Goal: Information Seeking & Learning: Understand process/instructions

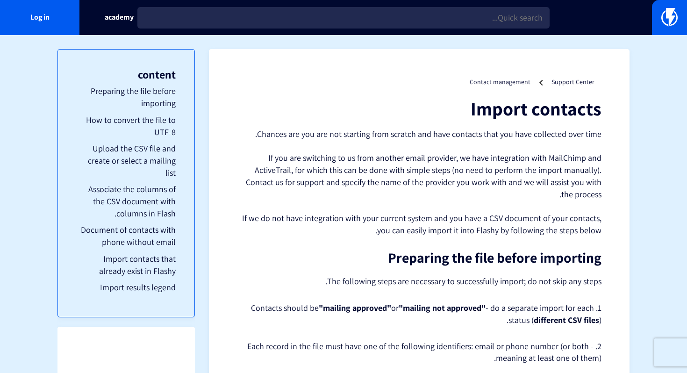
click at [500, 157] on font "If you are switching to us from another email provider, we have integration wit…" at bounding box center [424, 175] width 356 height 47
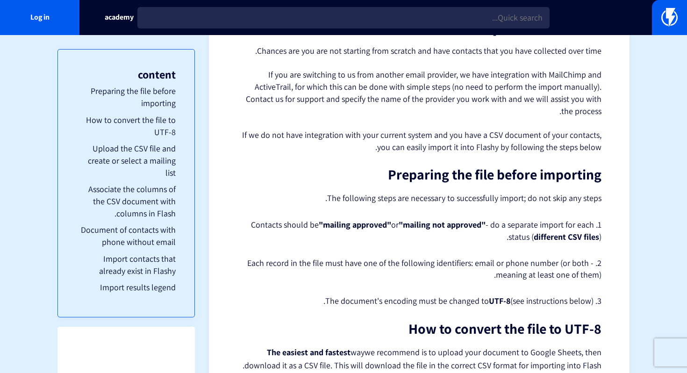
scroll to position [84, 0]
click at [471, 197] on font "The following steps are necessary to successfully import; do not skip any steps." at bounding box center [463, 197] width 276 height 11
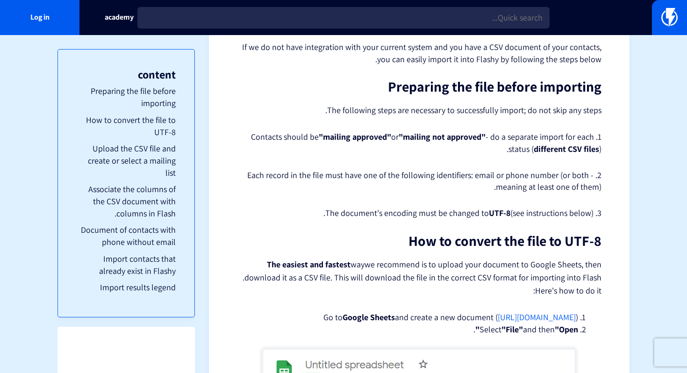
scroll to position [173, 0]
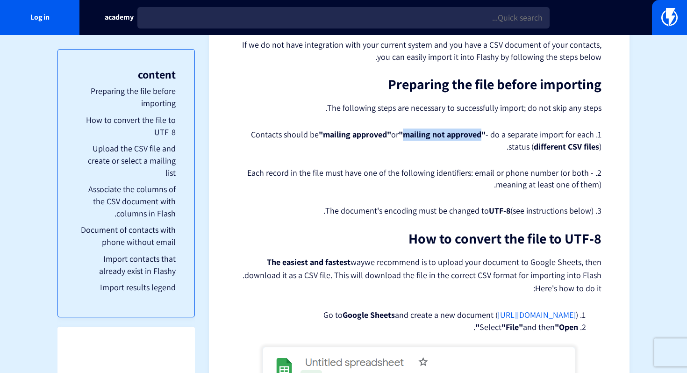
drag, startPoint x: 482, startPoint y: 133, endPoint x: 404, endPoint y: 135, distance: 78.5
click at [404, 135] on font ""mailing not approved"" at bounding box center [442, 134] width 87 height 11
copy font "mailing not approved"
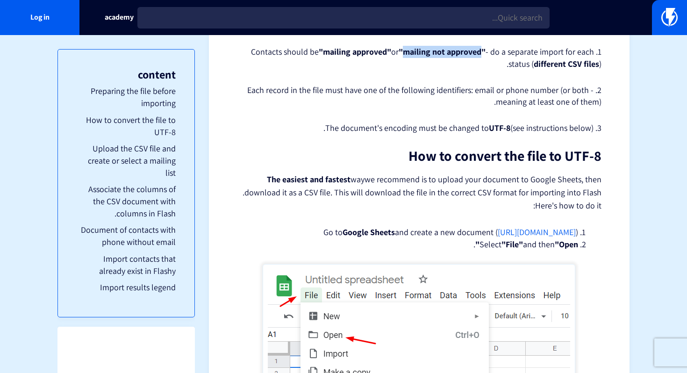
scroll to position [264, 0]
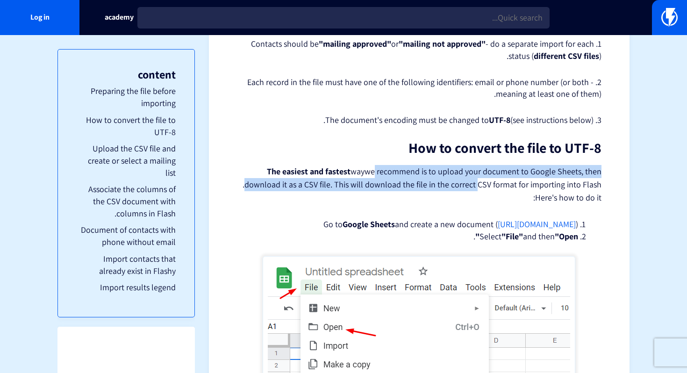
drag, startPoint x: 378, startPoint y: 171, endPoint x: 479, endPoint y: 190, distance: 103.2
click at [479, 190] on p "The easiest and fastest way we recommend is to upload your document to Google S…" at bounding box center [419, 184] width 365 height 39
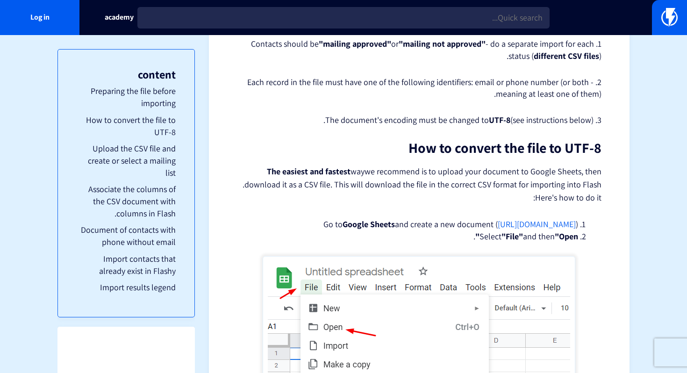
click at [522, 182] on font "we recommend is to upload your document to Google Sheets, then download it as a…" at bounding box center [422, 178] width 359 height 24
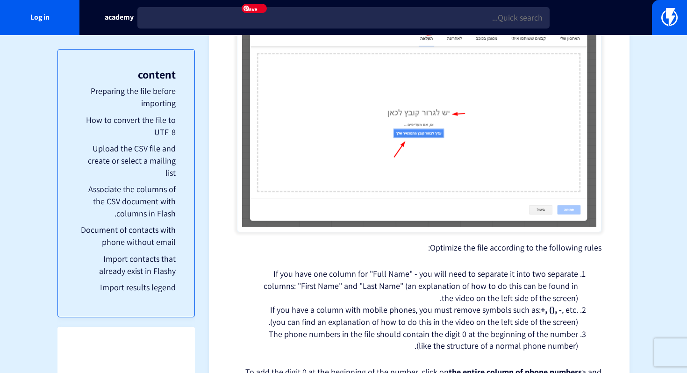
scroll to position [1591, 0]
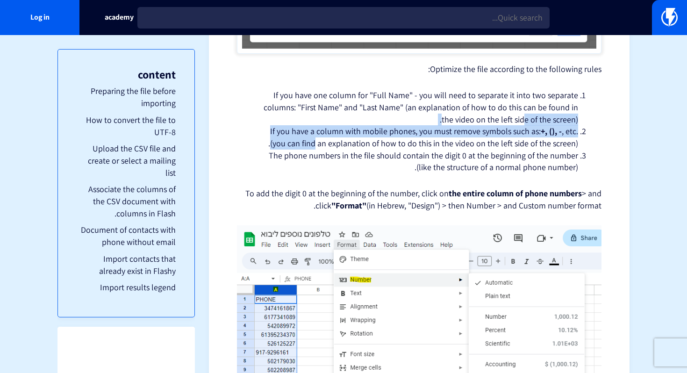
drag, startPoint x: 315, startPoint y: 138, endPoint x: 529, endPoint y: 122, distance: 214.7
click at [529, 122] on ol "If you have one column for "Full Name" - you will need to separate it into two …" at bounding box center [419, 131] width 336 height 84
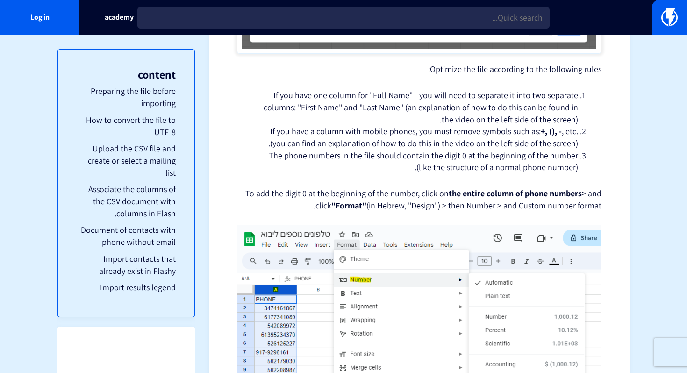
click at [431, 149] on li "If you have a column with mobile phones, you must remove symbols such as: +, ()…" at bounding box center [419, 137] width 318 height 24
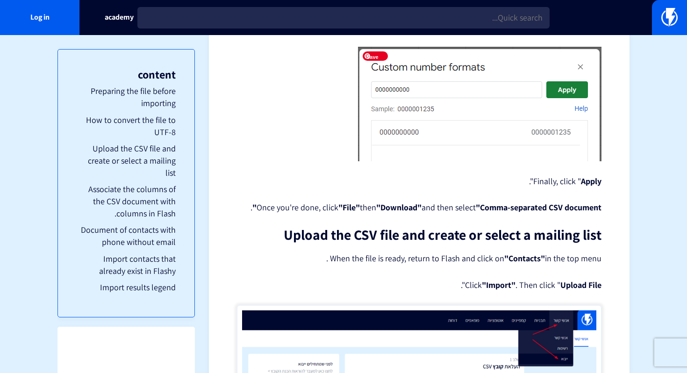
scroll to position [2167, 0]
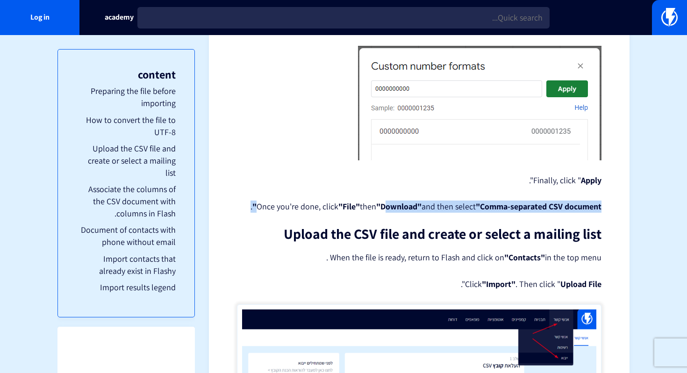
drag, startPoint x: 383, startPoint y: 207, endPoint x: 441, endPoint y: 216, distance: 58.3
click at [441, 216] on div "Import contacts Chances are you are not starting from scratch and have contacts…" at bounding box center [419, 152] width 365 height 4443
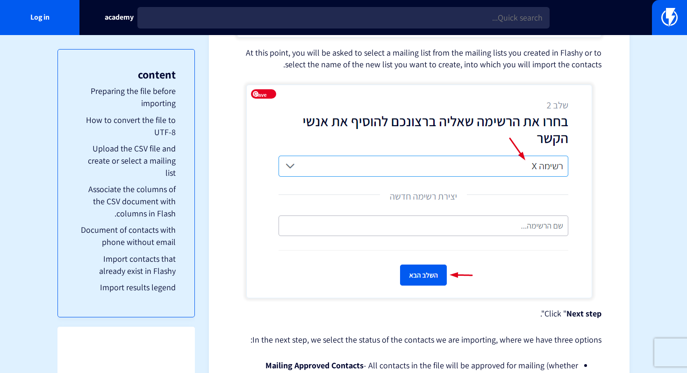
scroll to position [2481, 0]
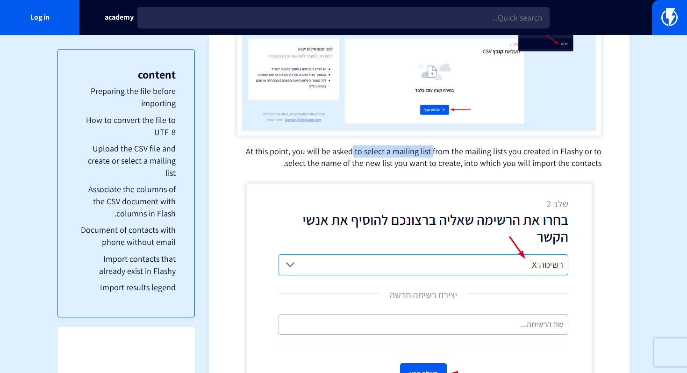
drag, startPoint x: 356, startPoint y: 154, endPoint x: 436, endPoint y: 155, distance: 79.5
click at [436, 155] on font "At this point, you will be asked to select a mailing list from the mailing list…" at bounding box center [424, 157] width 356 height 23
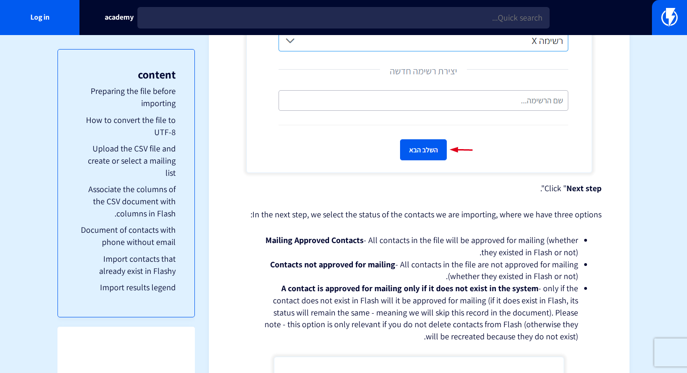
scroll to position [2705, 0]
drag, startPoint x: 366, startPoint y: 311, endPoint x: 429, endPoint y: 317, distance: 63.4
click at [429, 317] on font "- only if the contact does not exist in Flash will it be approved for mailing (…" at bounding box center [422, 311] width 314 height 59
click at [446, 310] on font "- only if the contact does not exist in Flash will it be approved for mailing (…" at bounding box center [422, 311] width 314 height 59
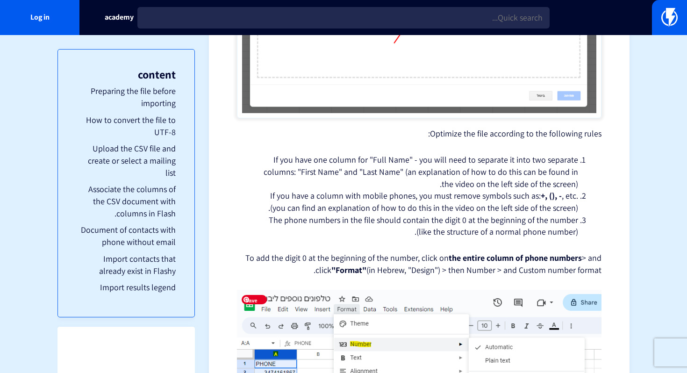
scroll to position [1528, 0]
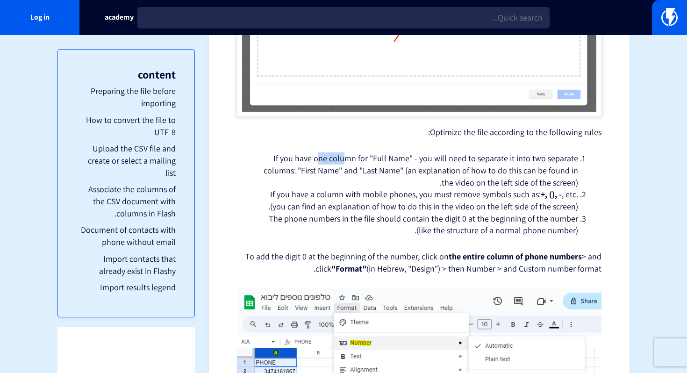
drag, startPoint x: 326, startPoint y: 161, endPoint x: 351, endPoint y: 163, distance: 25.3
click at [351, 163] on font "If you have one column for "Full Name" - you will need to separate it into two …" at bounding box center [421, 170] width 315 height 35
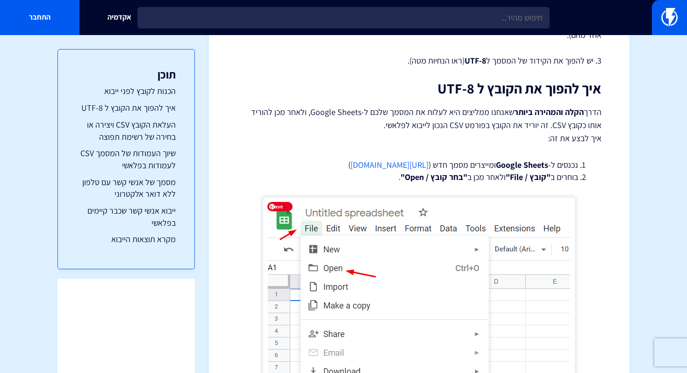
scroll to position [0, 0]
